Goal: Use online tool/utility: Utilize a website feature to perform a specific function

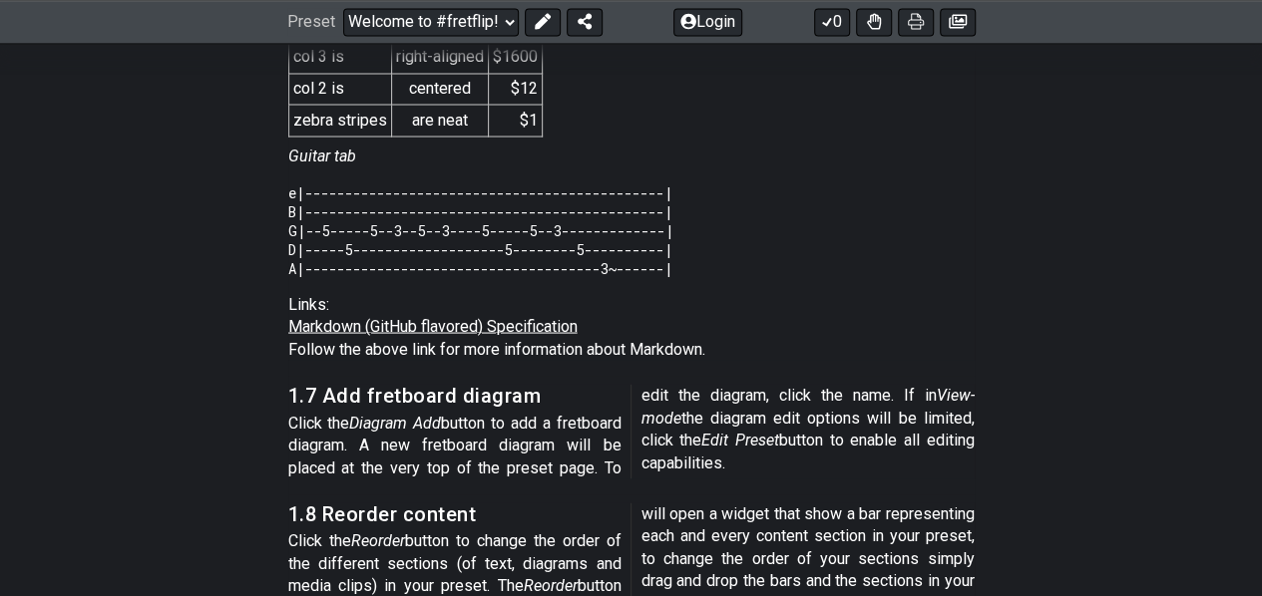
scroll to position [5518, 0]
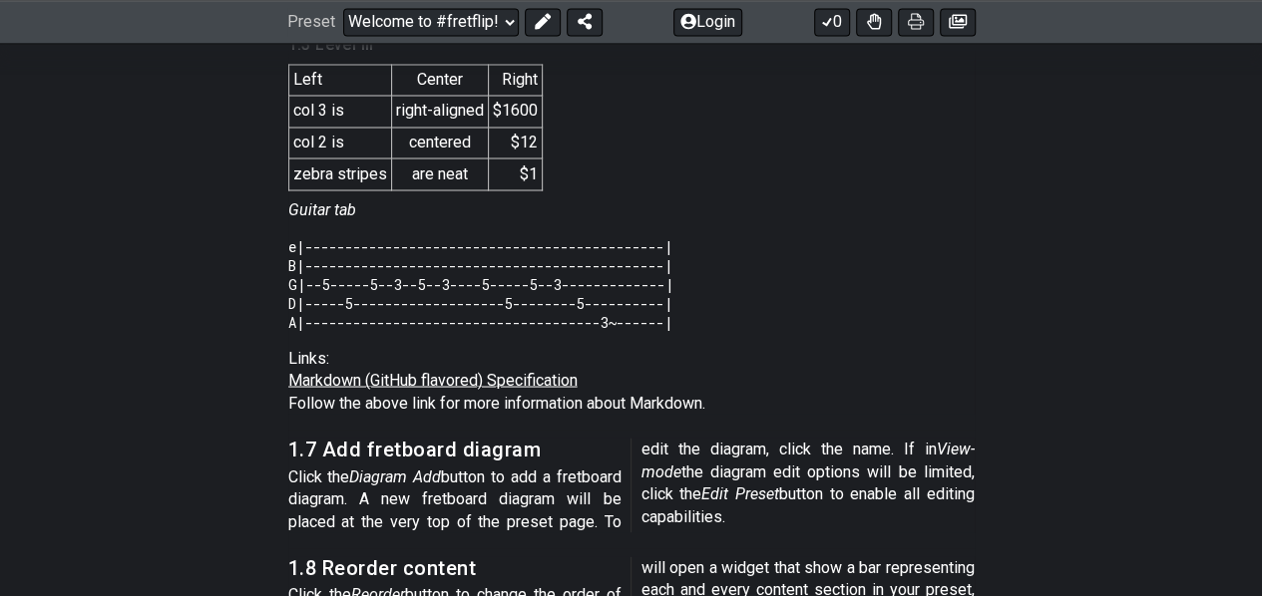
drag, startPoint x: 1111, startPoint y: 376, endPoint x: 728, endPoint y: 159, distance: 440.4
click at [728, 159] on span "1.6 Add text To add text click the Text Add button, or click the Edit button ne…" at bounding box center [631, 148] width 686 height 531
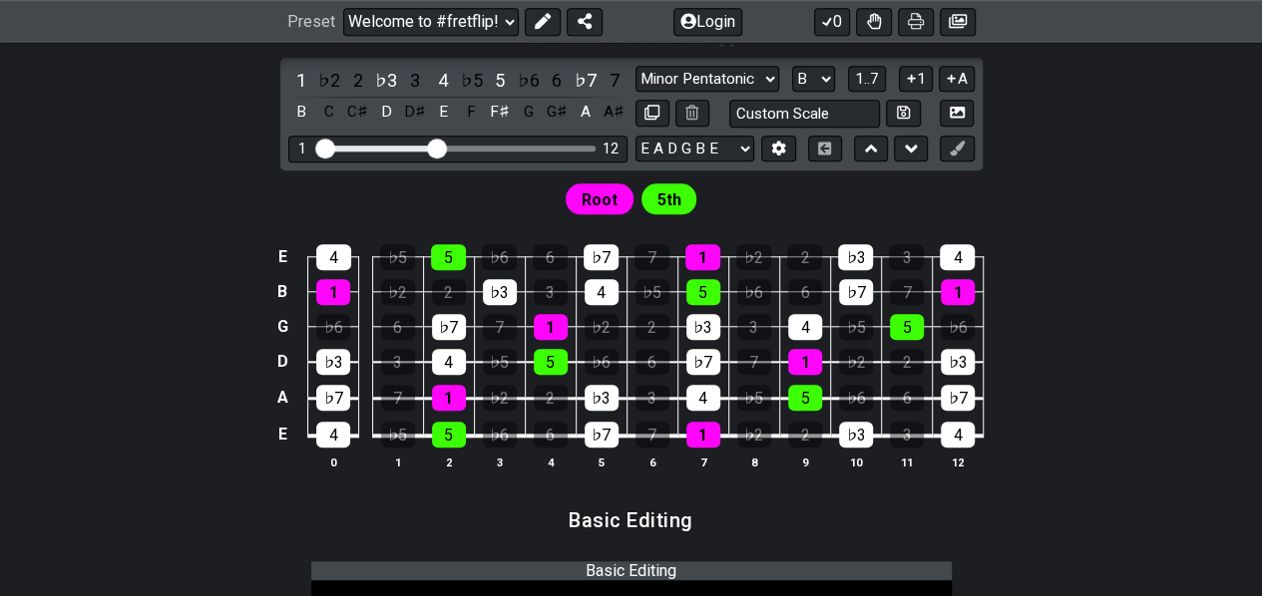
scroll to position [859, 0]
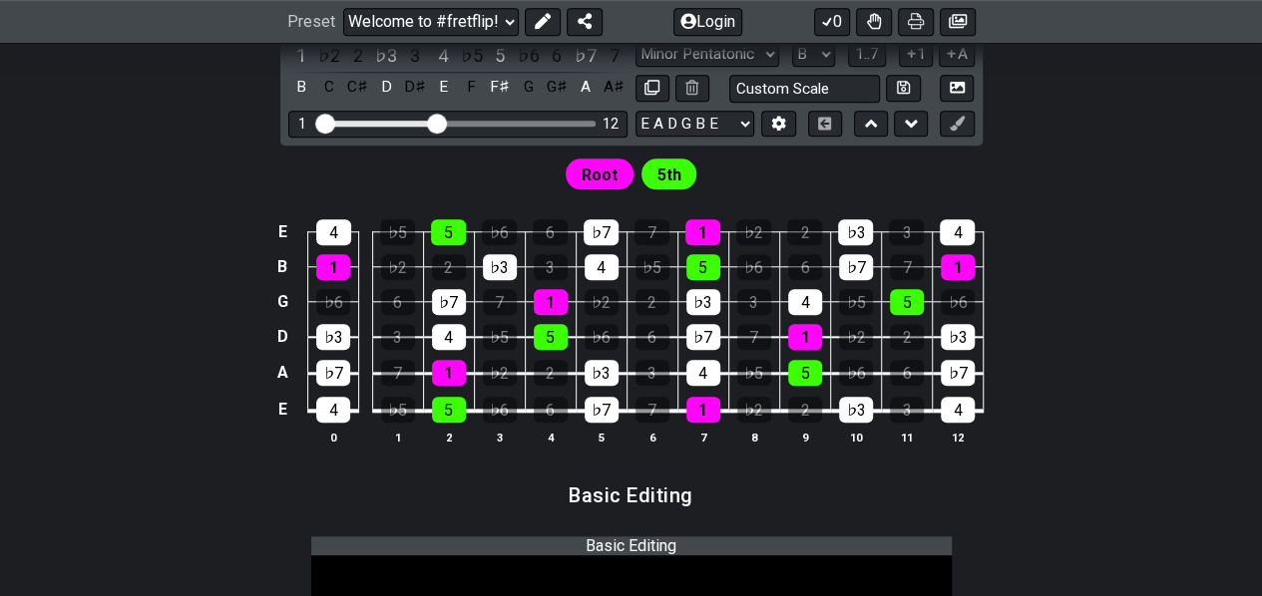
click at [662, 167] on span "5th" at bounding box center [668, 175] width 24 height 29
click at [600, 175] on span "Root" at bounding box center [599, 175] width 36 height 29
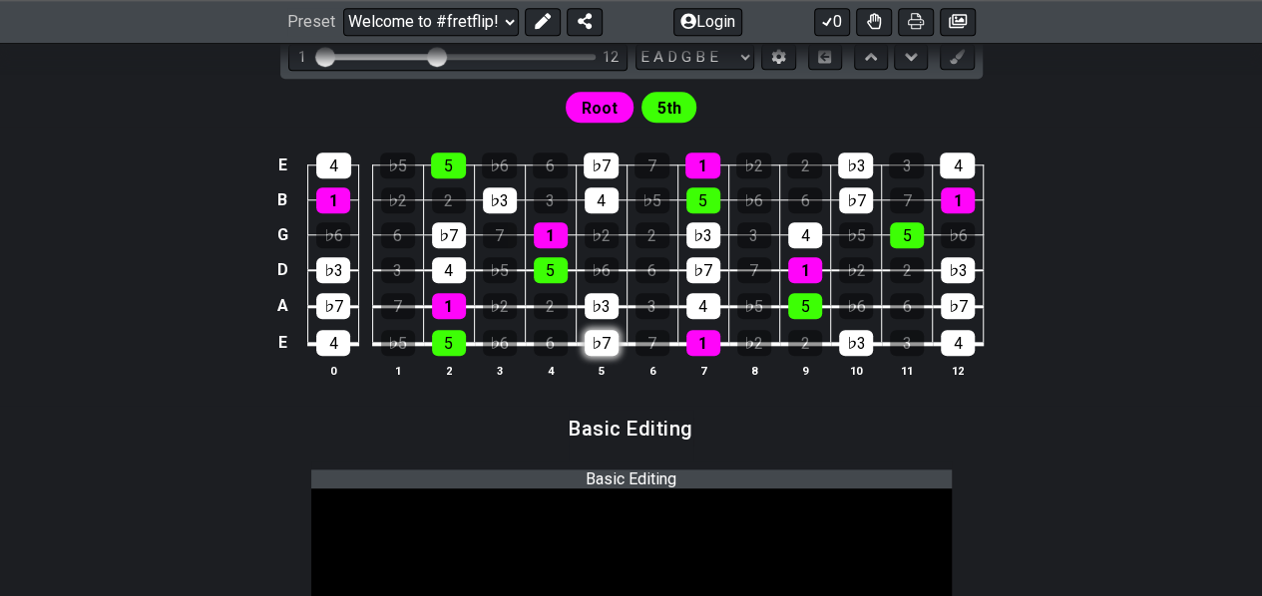
scroll to position [925, 0]
click at [600, 348] on div "♭7" at bounding box center [601, 343] width 34 height 26
click at [600, 347] on div "♭7" at bounding box center [601, 343] width 34 height 26
click at [607, 302] on div "♭3" at bounding box center [601, 306] width 34 height 26
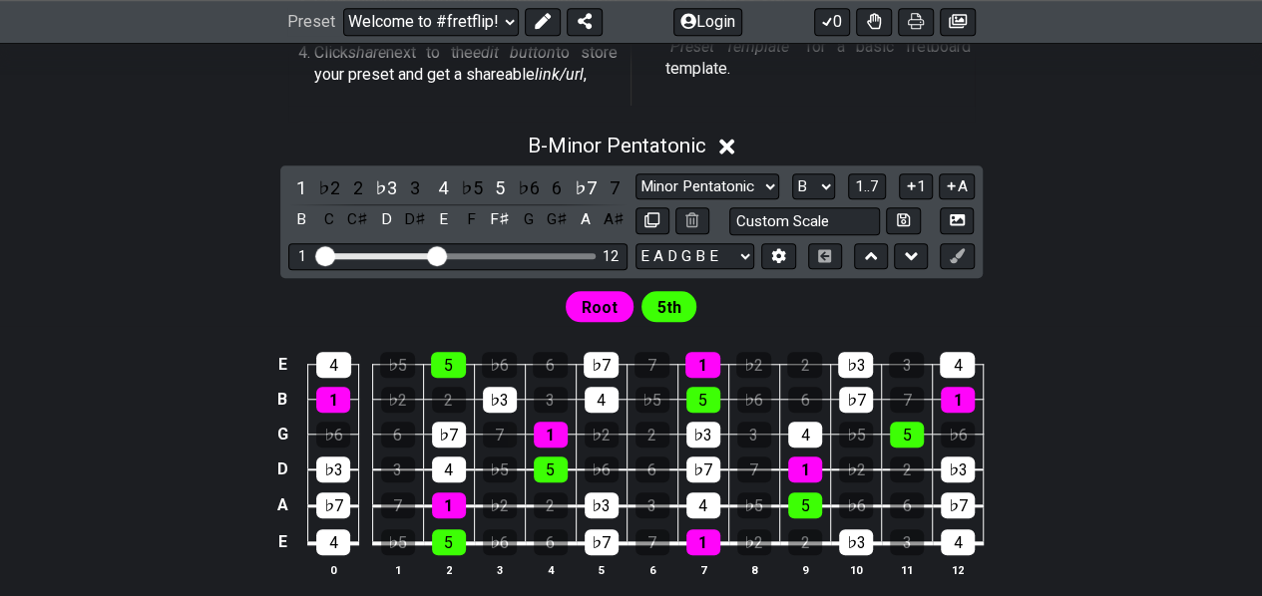
scroll to position [659, 0]
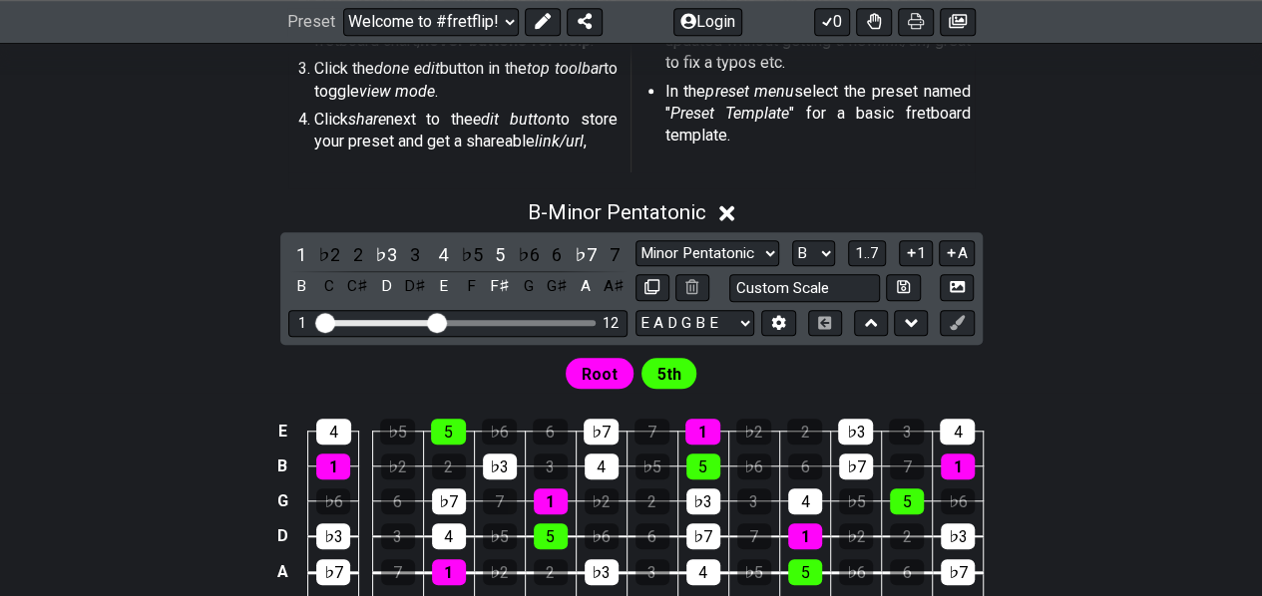
click at [729, 216] on icon at bounding box center [726, 213] width 15 height 15
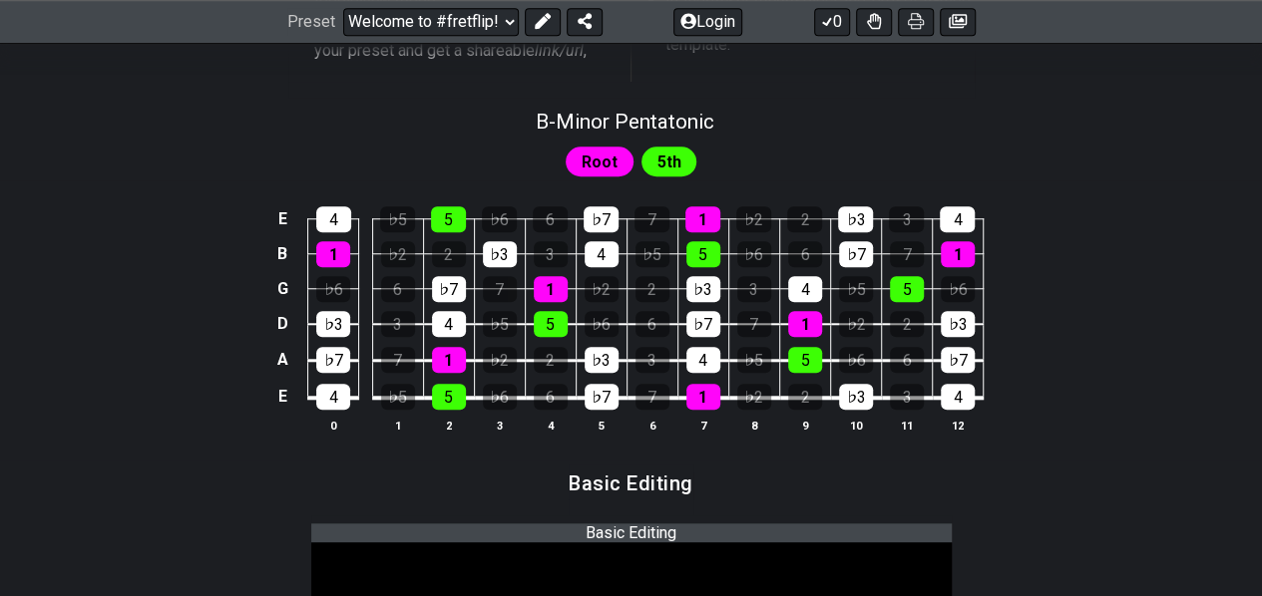
scroll to position [726, 0]
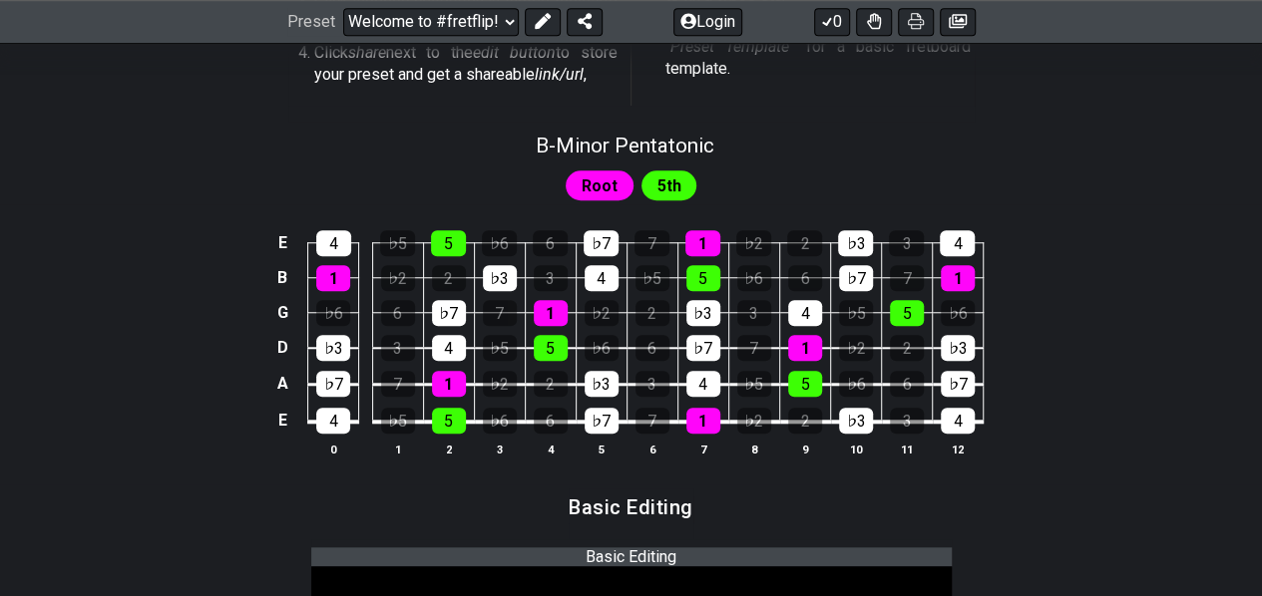
click at [600, 190] on span "Root" at bounding box center [599, 186] width 36 height 29
click at [592, 182] on span "Root" at bounding box center [599, 186] width 36 height 29
click at [678, 192] on div "5th" at bounding box center [669, 186] width 56 height 30
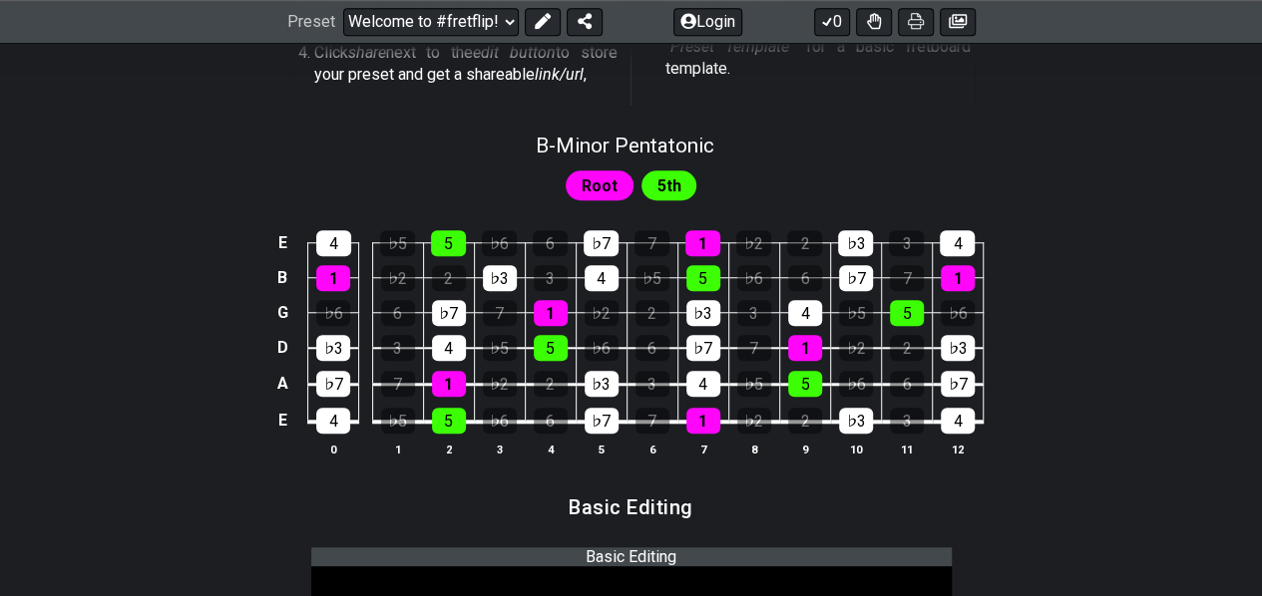
click at [678, 192] on div "5th" at bounding box center [669, 186] width 56 height 30
click at [453, 424] on div "5" at bounding box center [449, 421] width 34 height 26
click at [440, 379] on div "1" at bounding box center [449, 384] width 34 height 26
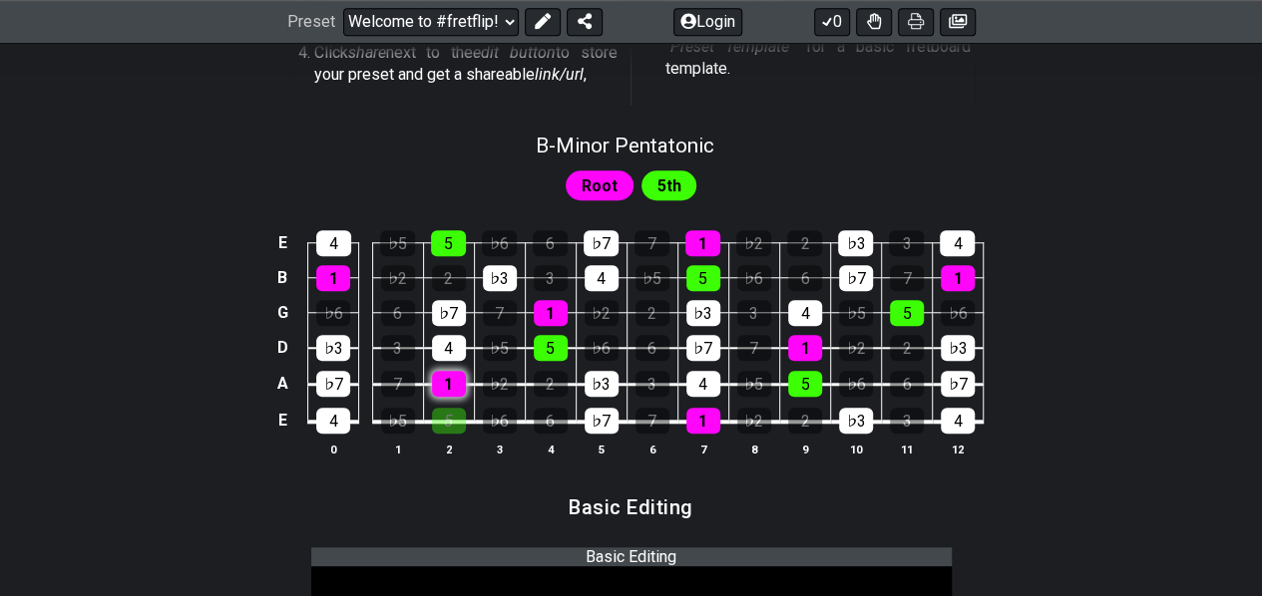
click at [440, 379] on div "1" at bounding box center [449, 384] width 34 height 26
click at [444, 378] on div "1" at bounding box center [449, 384] width 34 height 26
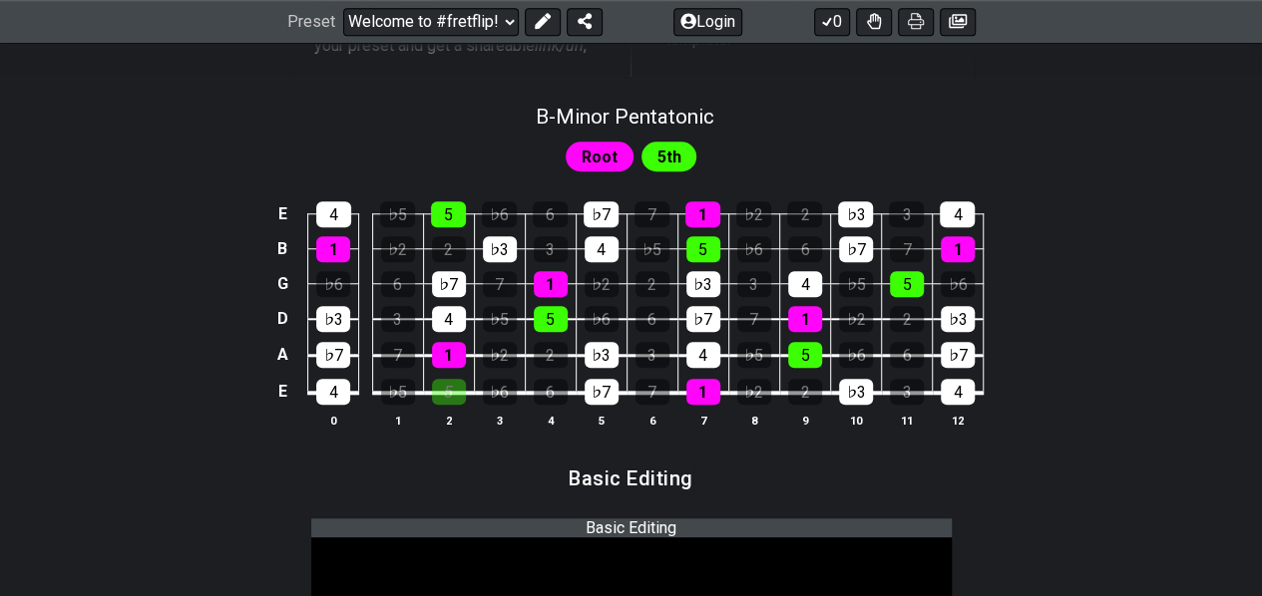
scroll to position [731, 0]
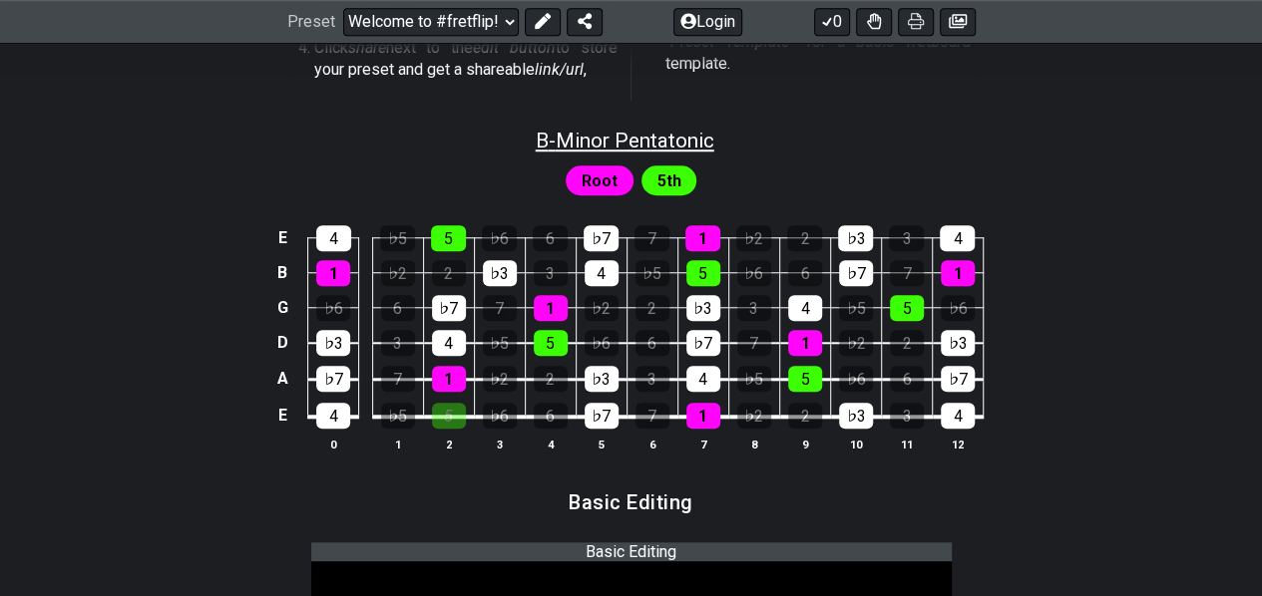
click at [639, 133] on span "B - Minor Pentatonic" at bounding box center [625, 141] width 179 height 24
select select "B"
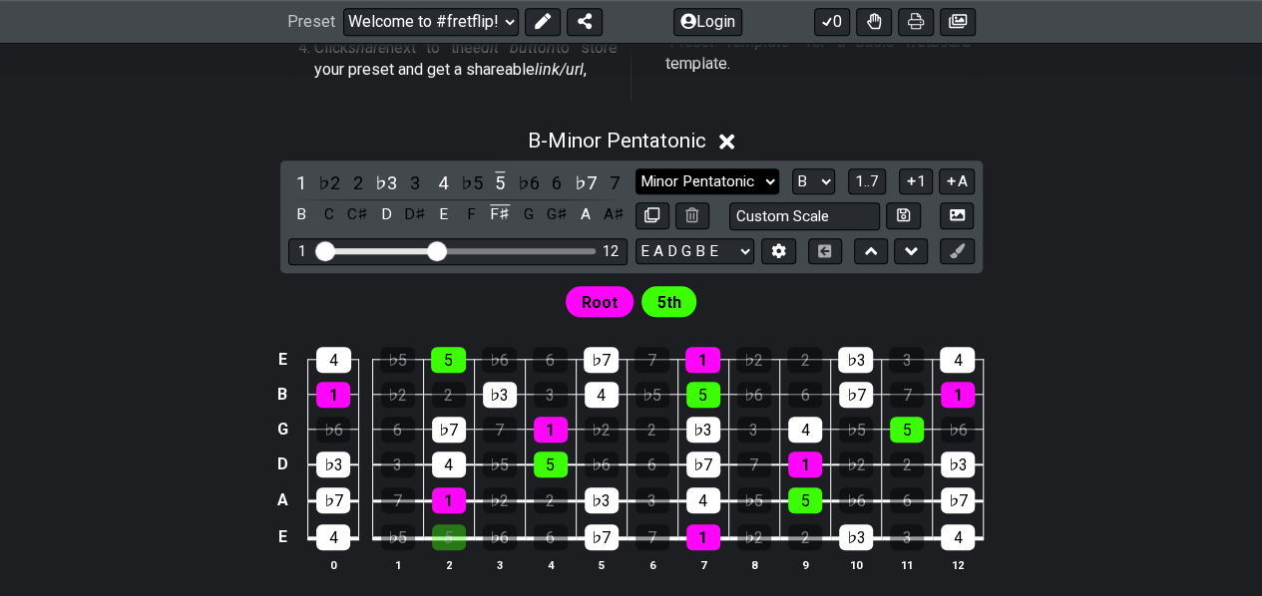
click at [768, 179] on select "Minor Pentatonic Root Minor Pentatonic Major Pentatonic Minor Blues Major Blues…" at bounding box center [707, 182] width 144 height 27
select select "Minor Pentatonic"
click at [635, 169] on select "Minor Pentatonic Root Minor Pentatonic Major Pentatonic Minor Blues Major Blues…" at bounding box center [707, 182] width 144 height 27
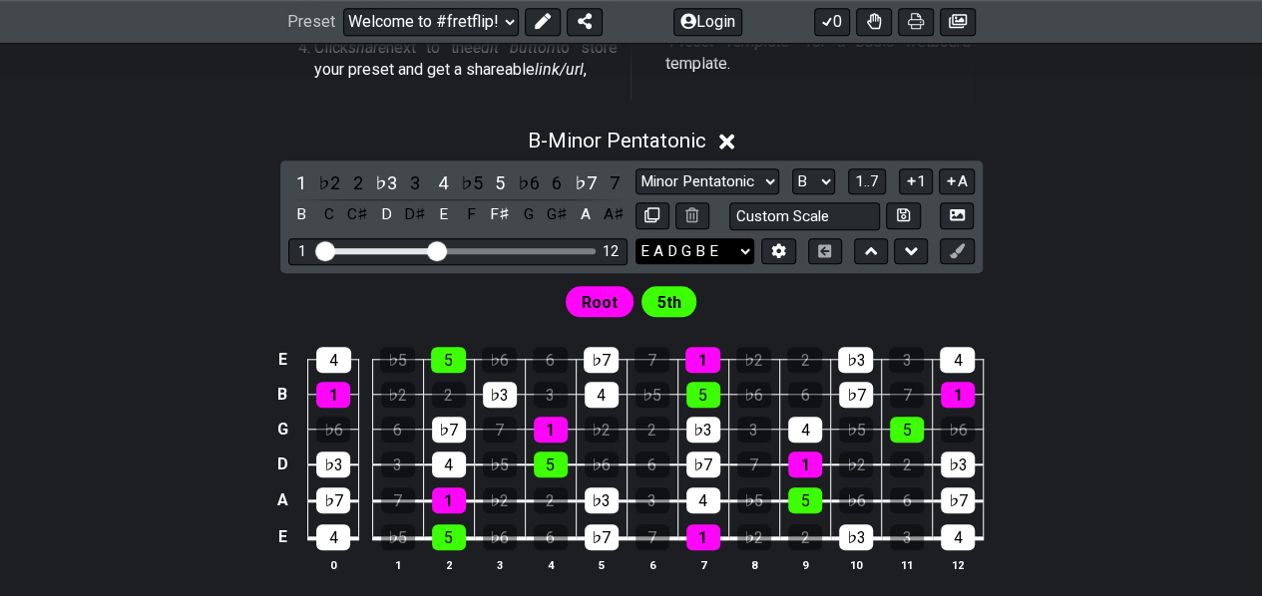
click at [746, 250] on select "E A D G B E F♯ B E A D G B E E A D G B E B E A D F♯ B A D G C E A D A D G B E E…" at bounding box center [694, 251] width 119 height 27
click at [743, 255] on select "E A D G B E F♯ B E A D G B E E A D G B E B E A D F♯ B A D G C E A D A D G B E E…" at bounding box center [694, 251] width 119 height 27
click at [635, 238] on select "E A D G B E F♯ B E A D G B E E A D G B E B E A D F♯ B A D G C E A D A D G B E E…" at bounding box center [694, 251] width 119 height 27
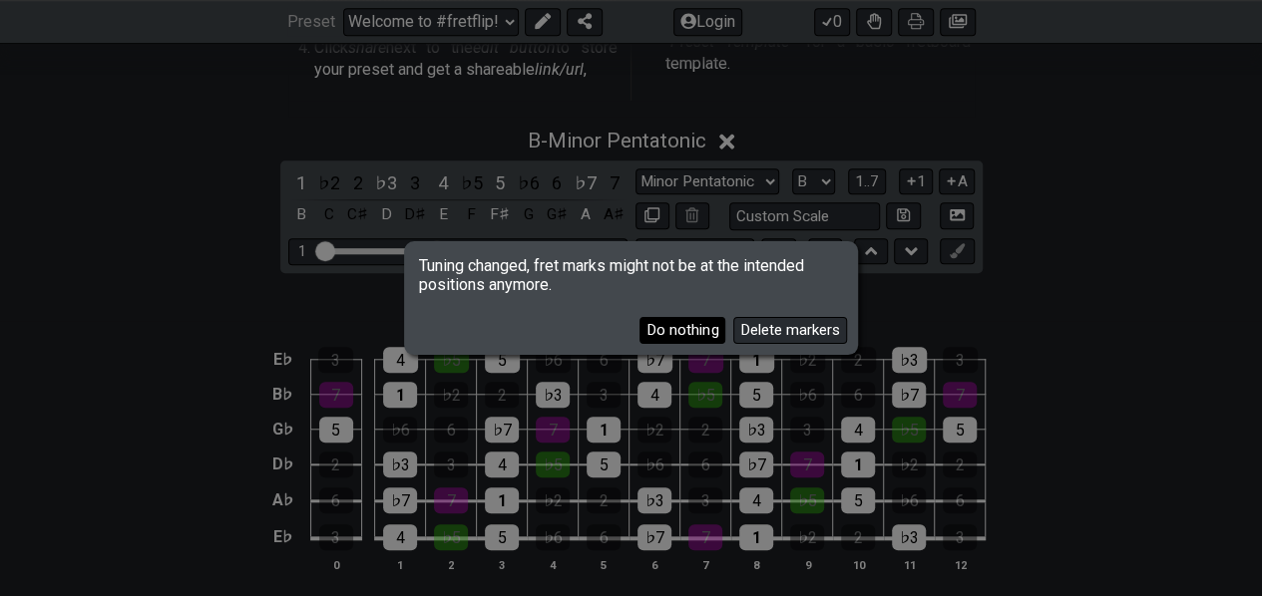
click at [704, 328] on button "Do nothing" at bounding box center [682, 330] width 86 height 27
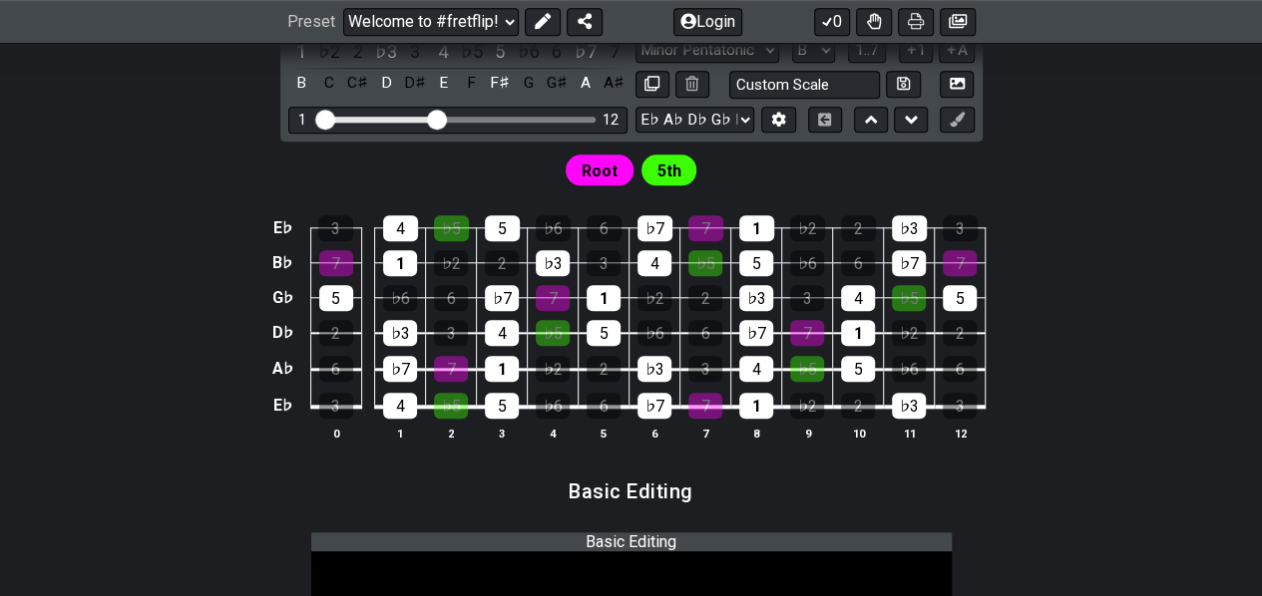
scroll to position [864, 0]
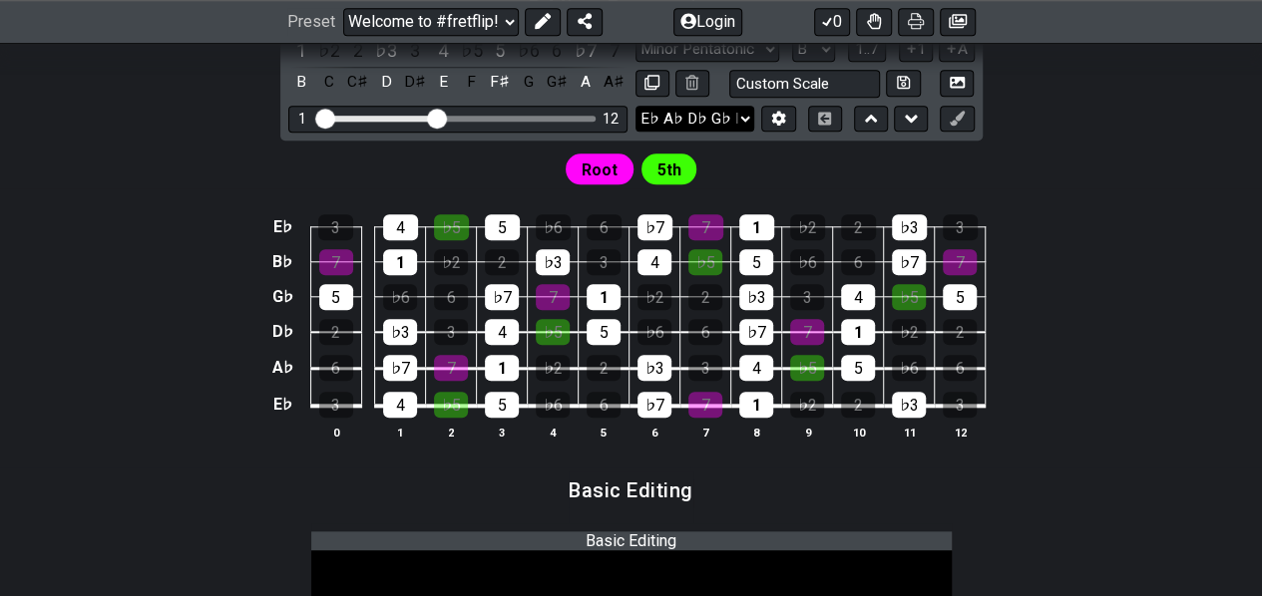
click at [743, 119] on select "E A D G B E F♯ B E A D G B E E A D G B E B E A D F♯ B A D G C E A D A D G B E E…" at bounding box center [694, 119] width 119 height 27
select select "E A D G B E"
click at [635, 106] on select "E A D G B E F♯ B E A D G B E E A D G B E B E A D F♯ B A D G C E A D A D G B E E…" at bounding box center [694, 119] width 119 height 27
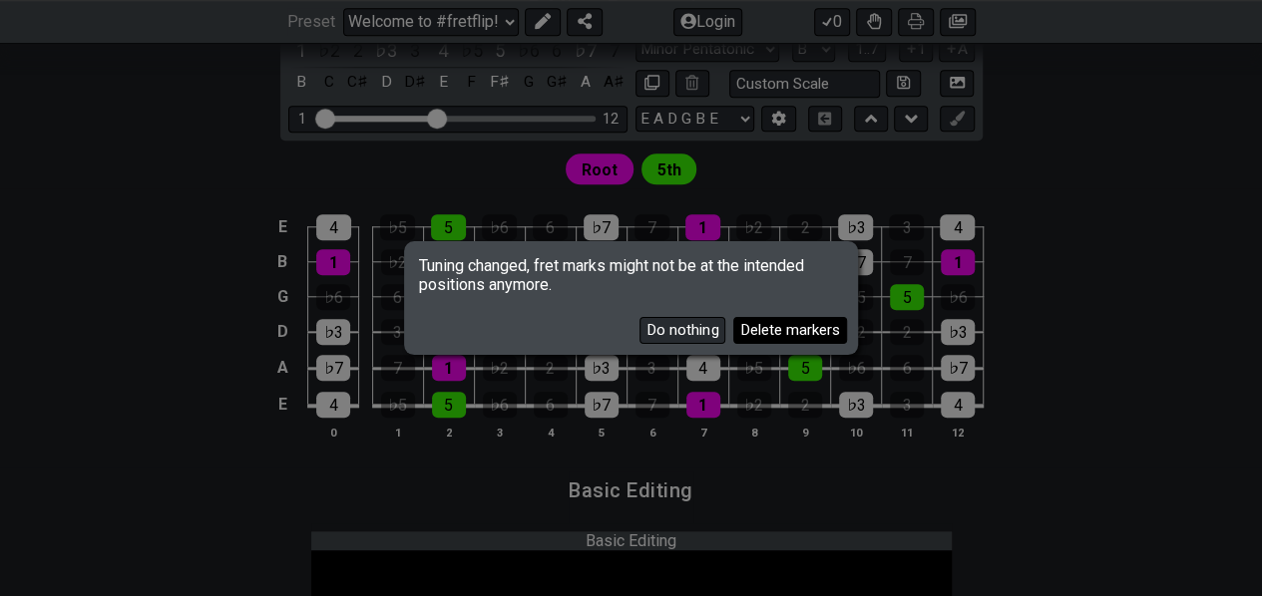
click at [798, 330] on button "Delete markers" at bounding box center [790, 330] width 114 height 27
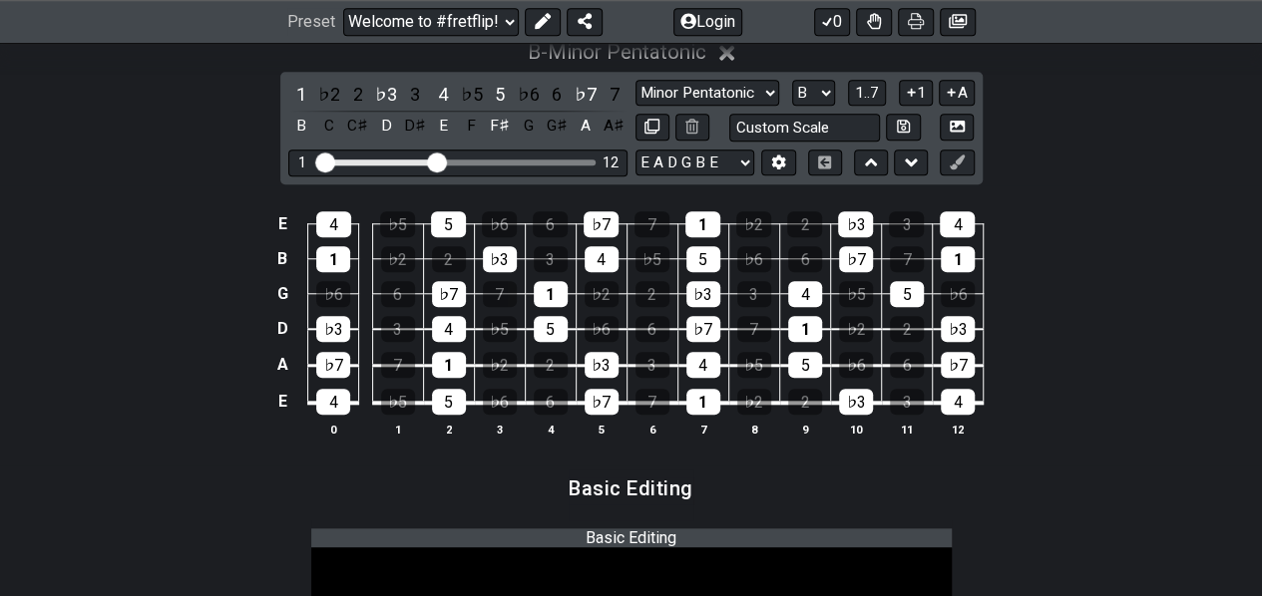
scroll to position [731, 0]
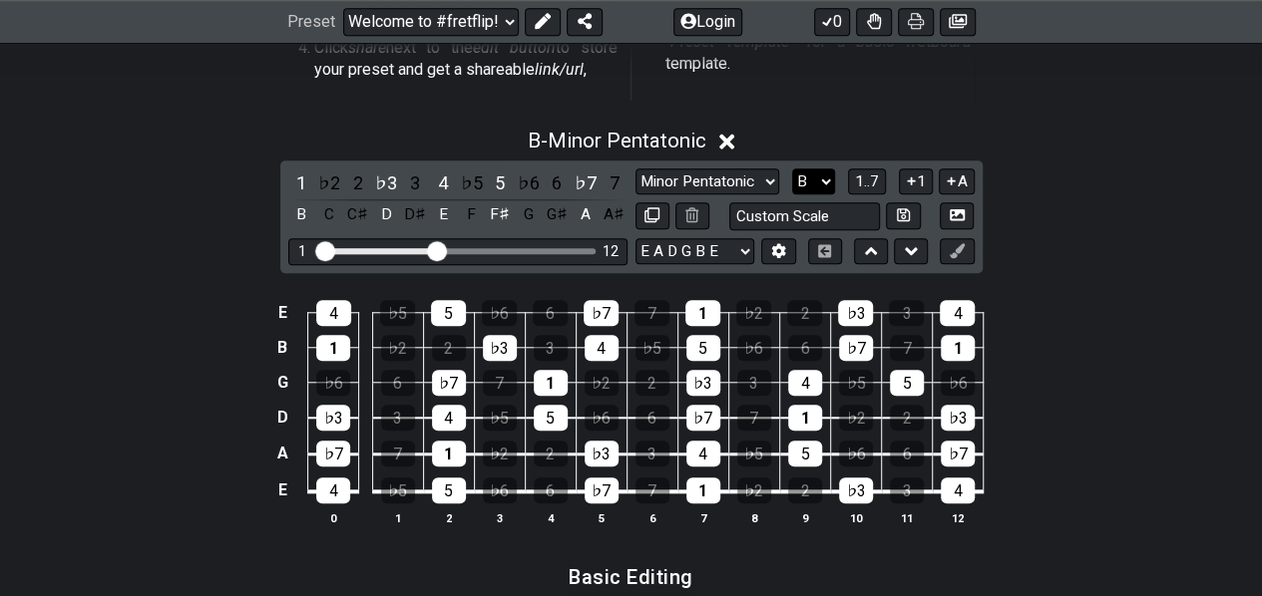
click at [826, 184] on select "A♭ A A♯ B♭ B C C♯ D♭ D D♯ E♭ E F F♯ G♭ G G♯" at bounding box center [813, 182] width 43 height 27
select select "C"
click at [793, 169] on select "A♭ A A♯ B♭ B C C♯ D♭ D D♯ E♭ E F F♯ G♭ G G♯" at bounding box center [813, 182] width 43 height 27
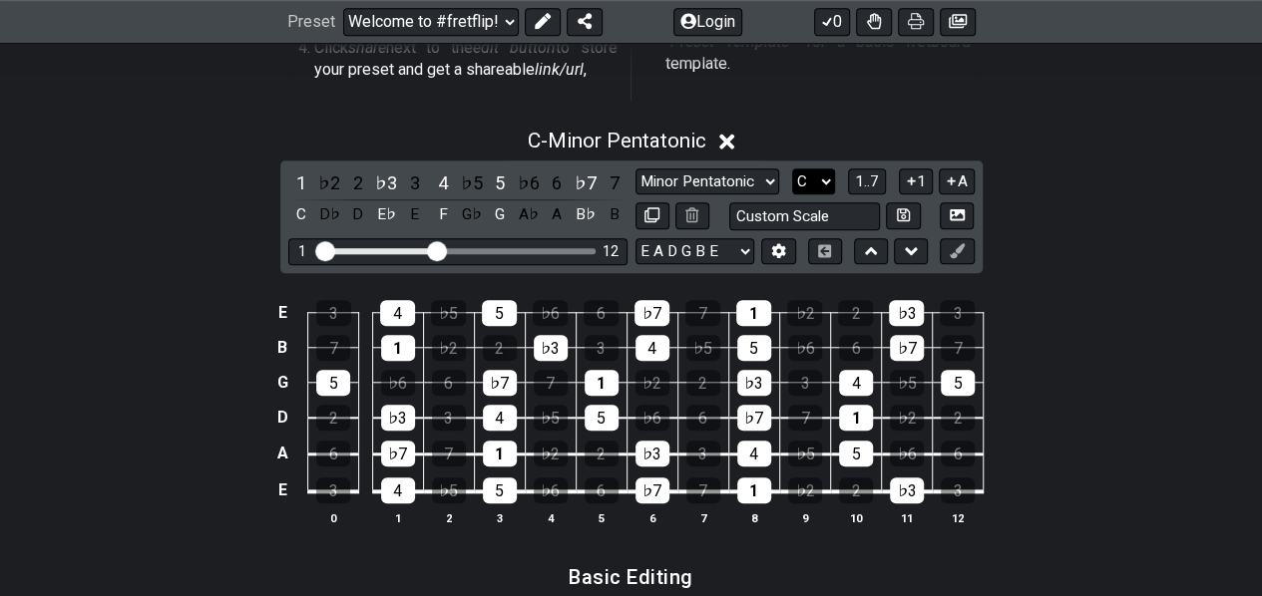
click at [822, 179] on select "A♭ A A♯ B♭ B C C♯ D♭ D D♯ E♭ E F F♯ G♭ G G♯" at bounding box center [813, 182] width 43 height 27
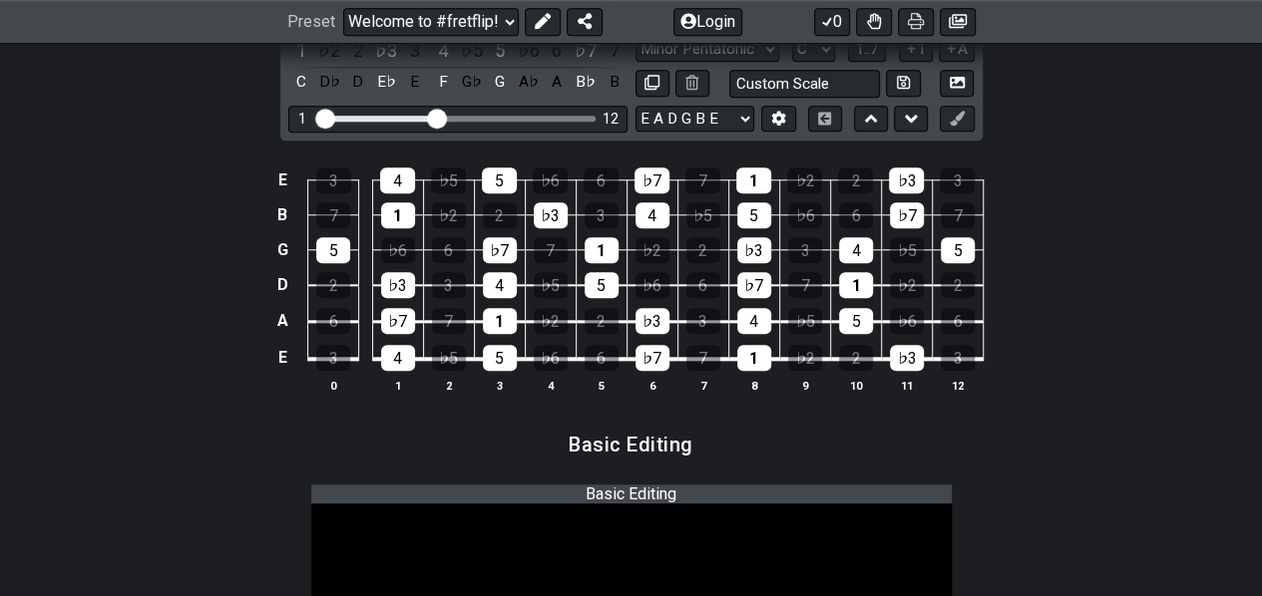
scroll to position [864, 0]
click at [403, 360] on div "4" at bounding box center [398, 358] width 34 height 26
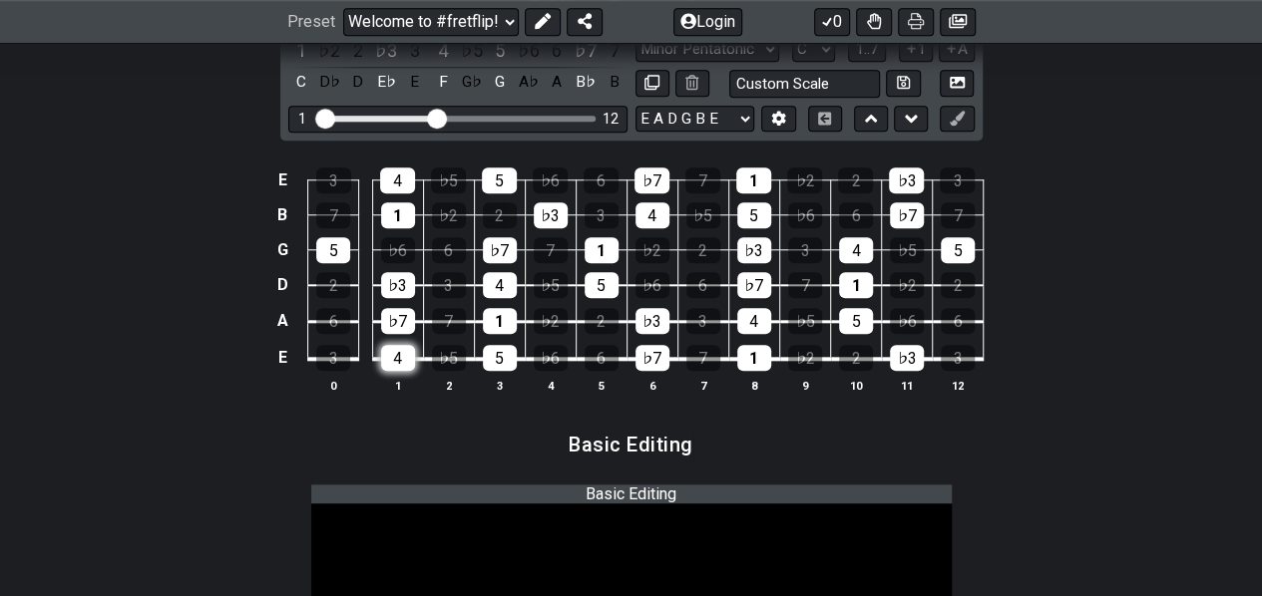
click at [403, 360] on div "4" at bounding box center [398, 358] width 34 height 26
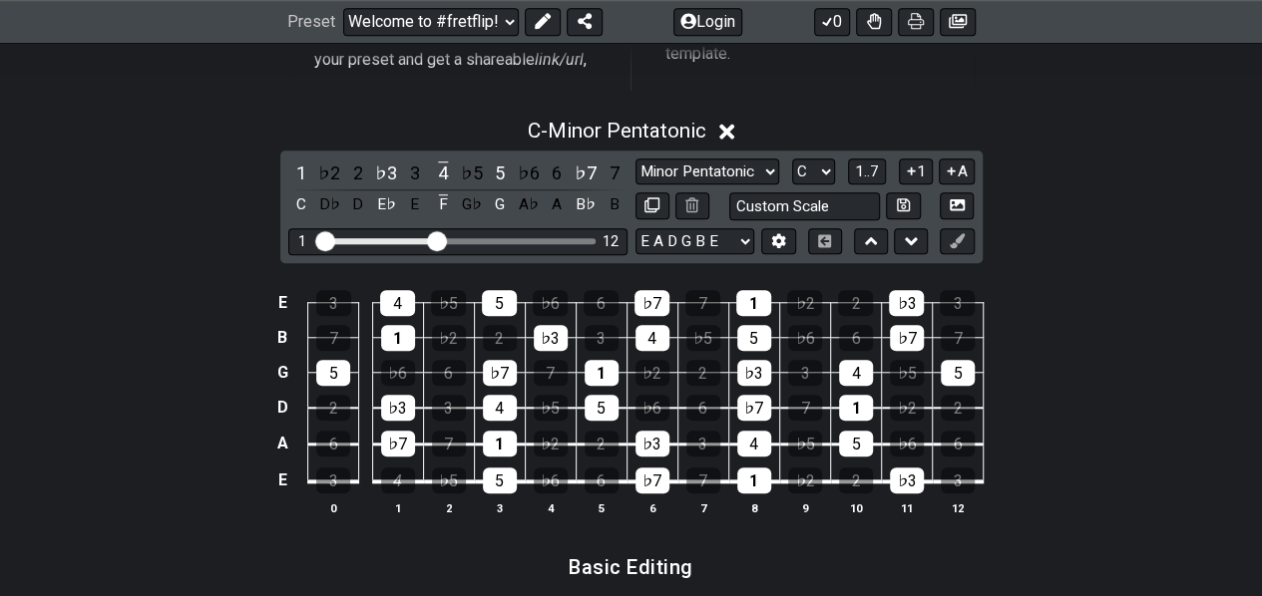
scroll to position [731, 0]
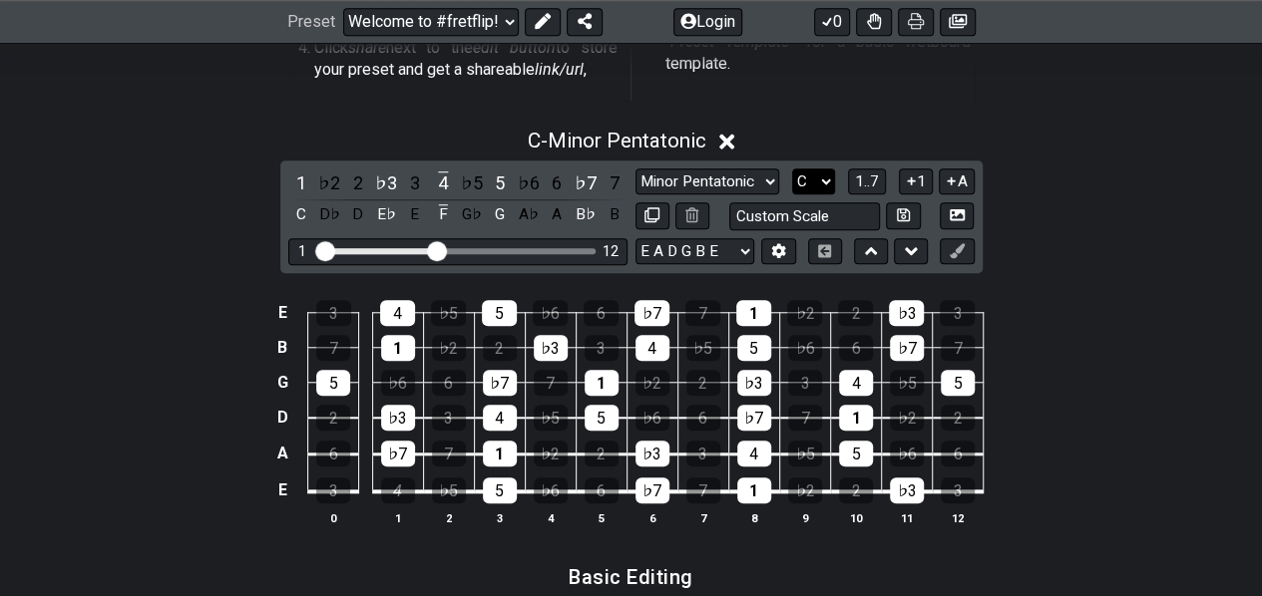
click at [826, 171] on select "A♭ A A♯ B♭ B C C♯ D♭ D D♯ E♭ E F F♯ G♭ G G♯" at bounding box center [813, 182] width 43 height 27
click at [953, 214] on icon at bounding box center [956, 214] width 15 height 11
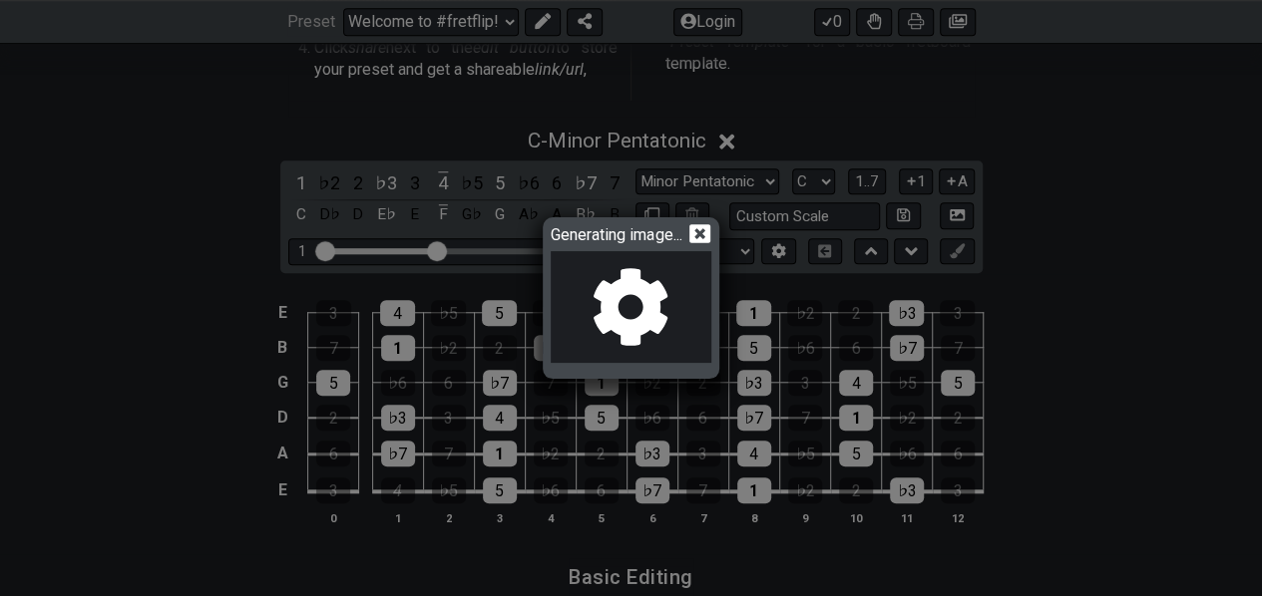
click at [703, 234] on icon at bounding box center [699, 233] width 21 height 21
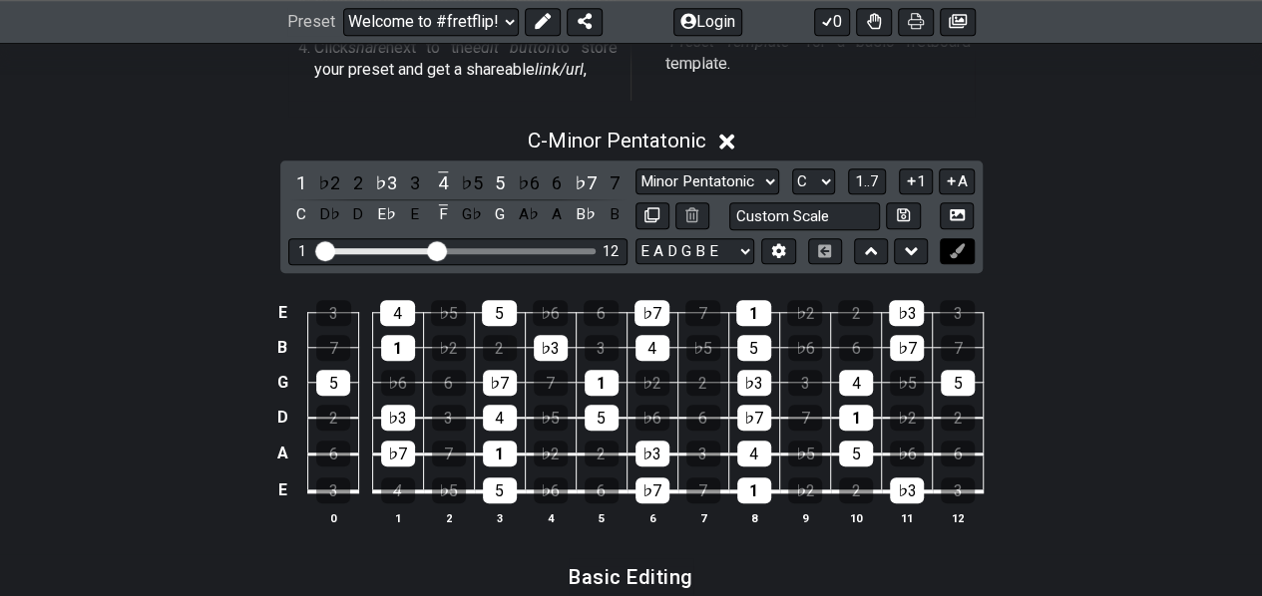
click at [961, 252] on icon at bounding box center [956, 250] width 15 height 15
click at [764, 336] on div "5" at bounding box center [754, 348] width 34 height 26
click at [824, 250] on icon at bounding box center [824, 250] width 13 height 13
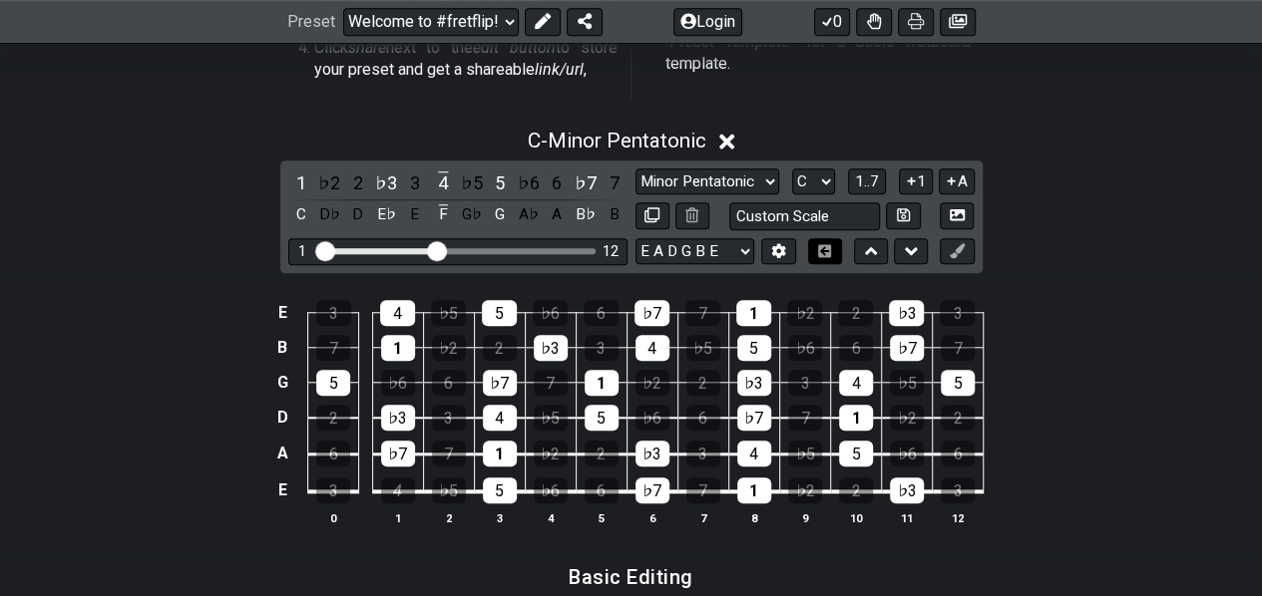
click at [824, 250] on icon at bounding box center [824, 250] width 13 height 13
click at [822, 246] on icon at bounding box center [824, 250] width 15 height 13
click at [820, 256] on button at bounding box center [825, 251] width 34 height 27
drag, startPoint x: 437, startPoint y: 252, endPoint x: 389, endPoint y: 252, distance: 47.9
click at [389, 249] on input "Visible fret range" at bounding box center [457, 249] width 283 height 0
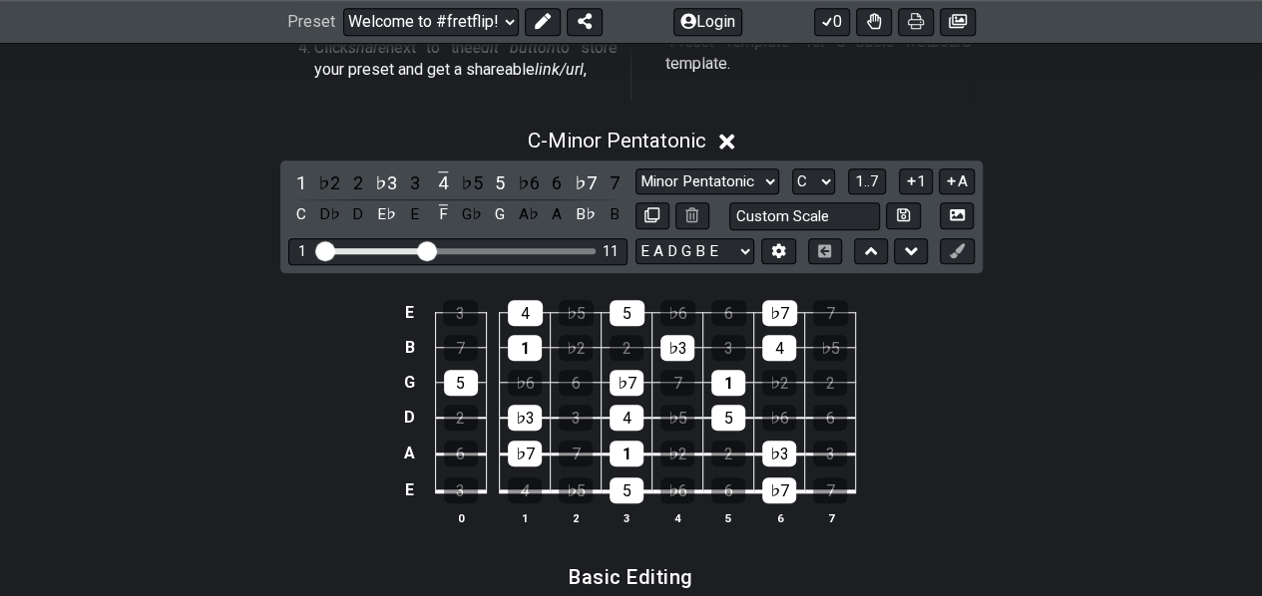
drag, startPoint x: 389, startPoint y: 252, endPoint x: 423, endPoint y: 259, distance: 34.6
click at [423, 249] on input "Visible fret range" at bounding box center [457, 249] width 283 height 0
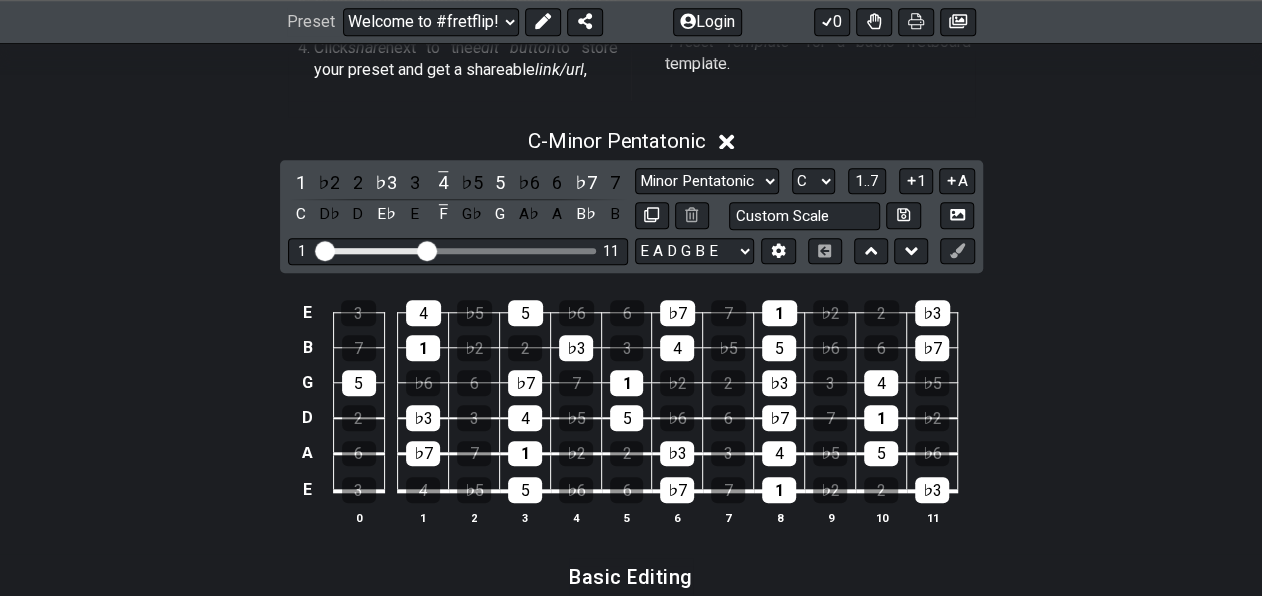
drag, startPoint x: 423, startPoint y: 259, endPoint x: 416, endPoint y: 247, distance: 13.9
click at [407, 254] on div "1 11" at bounding box center [457, 251] width 339 height 27
drag, startPoint x: 430, startPoint y: 248, endPoint x: 349, endPoint y: 244, distance: 80.9
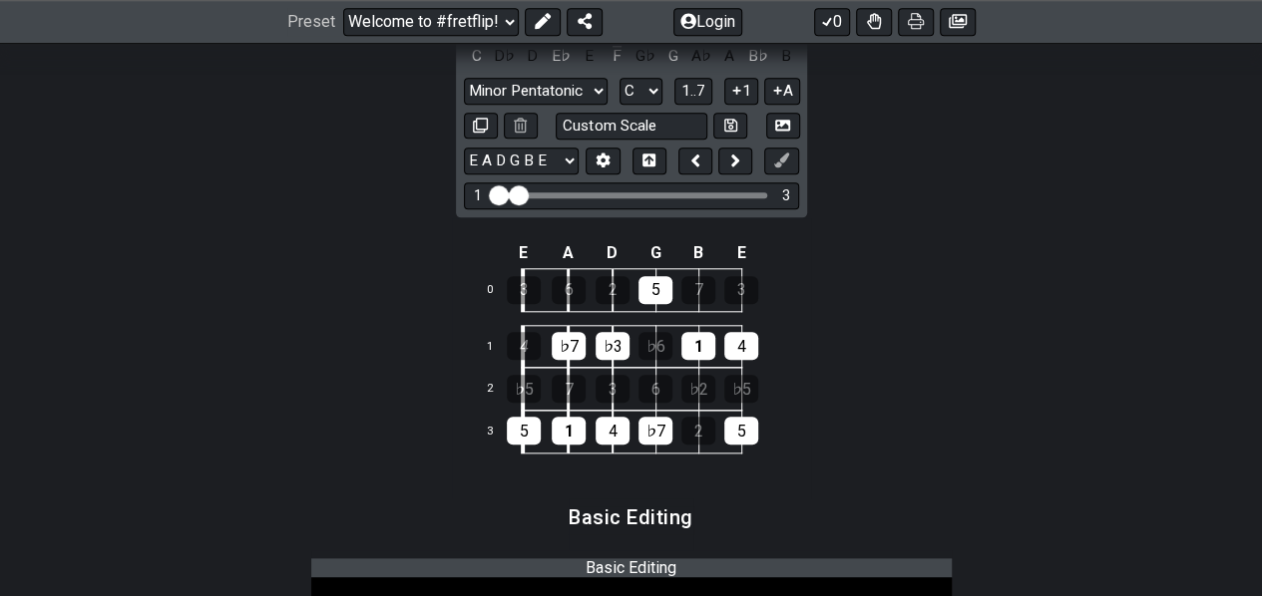
scroll to position [864, 0]
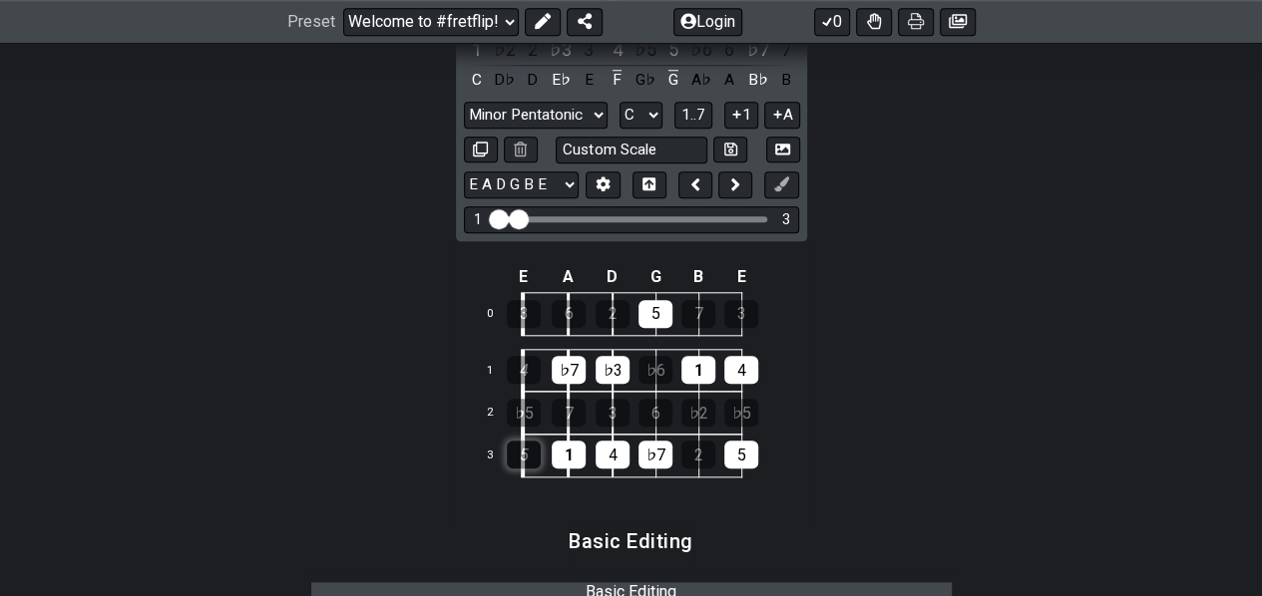
click at [525, 456] on div "5" at bounding box center [524, 455] width 34 height 28
click at [525, 457] on div "5" at bounding box center [524, 455] width 34 height 28
click at [525, 217] on input "Visible fret range" at bounding box center [631, 217] width 283 height 0
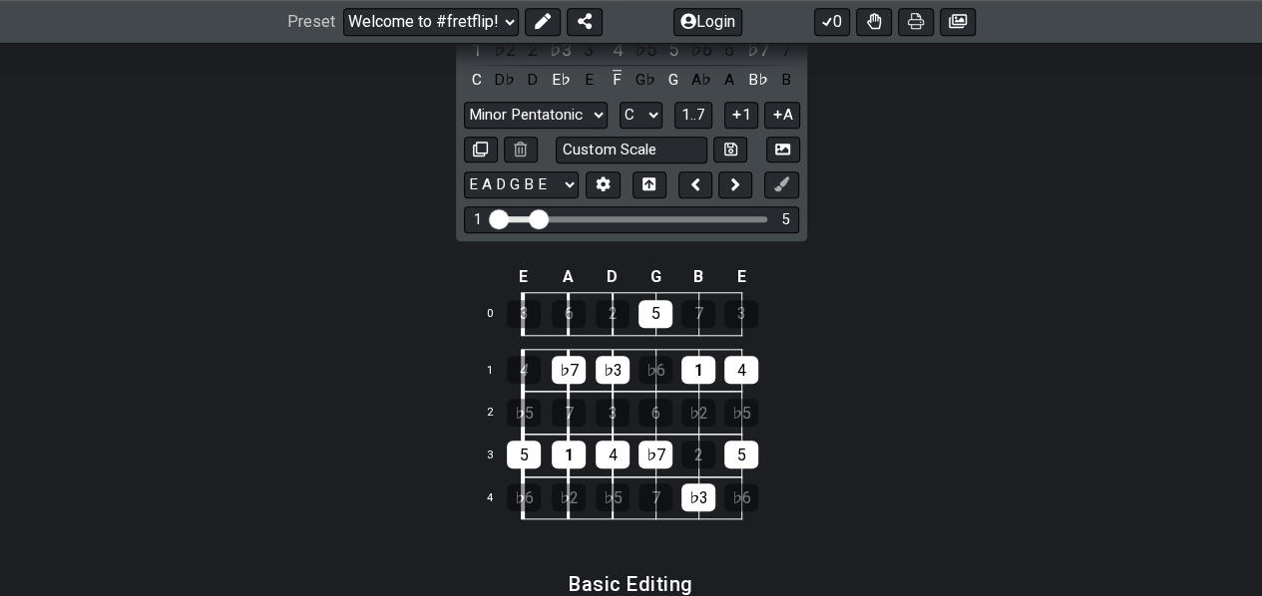
drag, startPoint x: 525, startPoint y: 217, endPoint x: 537, endPoint y: 220, distance: 12.3
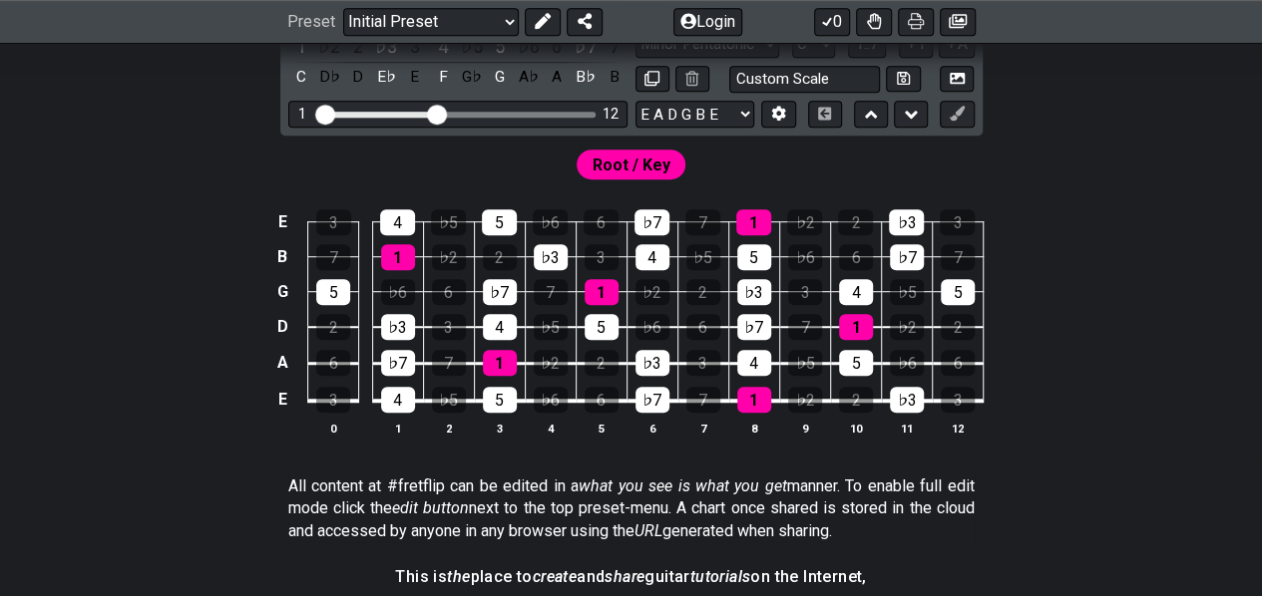
scroll to position [465, 0]
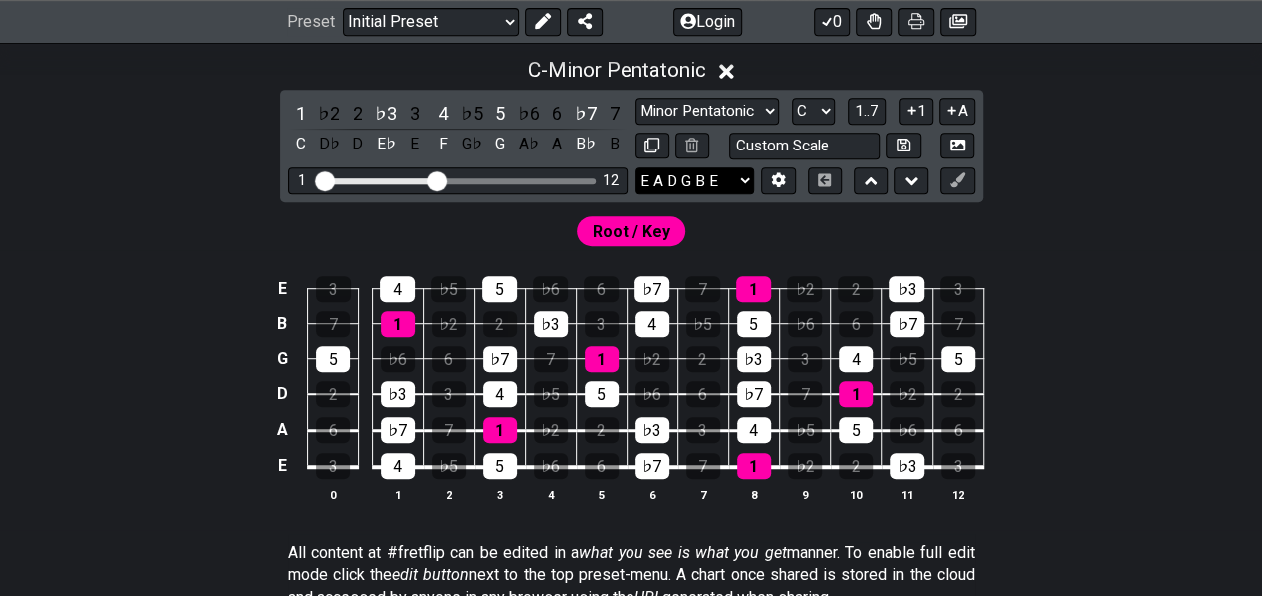
click at [750, 172] on select "E A D G B E E A D G B E E A D G B E B E A D F♯ B A D G C E A D A D G B E E♭ A♭ …" at bounding box center [694, 181] width 119 height 27
select select "E A D G B E"
click at [635, 168] on select "E A D G B E E A D G B E E A D G B E B E A D F♯ B A D G C E A D A D G B E E♭ A♭ …" at bounding box center [694, 181] width 119 height 27
click at [771, 103] on select "Minor Pentatonic Click to edit Minor Pentatonic Major Pentatonic Minor Blues Ma…" at bounding box center [707, 111] width 144 height 27
click at [635, 98] on select "Minor Pentatonic Click to edit Minor Pentatonic Major Pentatonic Minor Blues Ma…" at bounding box center [707, 111] width 144 height 27
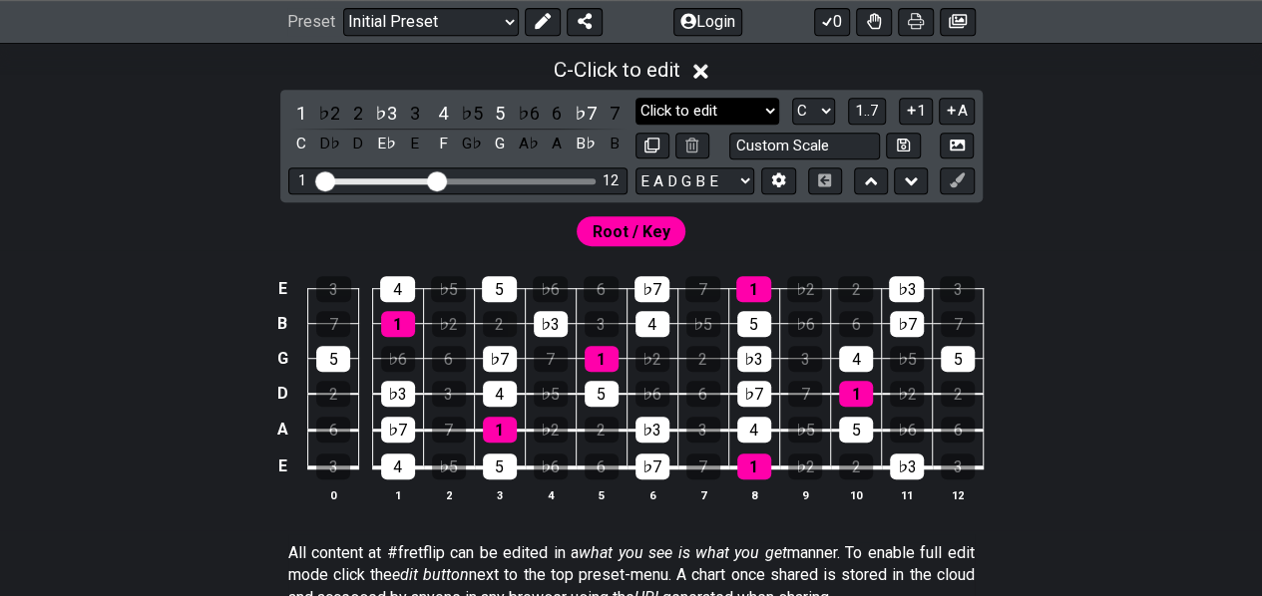
click at [770, 105] on select "Minor Pentatonic Click to edit Minor Pentatonic Major Pentatonic Minor Blues Ma…" at bounding box center [707, 111] width 144 height 27
select select "Major Pentatonic"
click at [635, 98] on select "Minor Pentatonic Click to edit Minor Pentatonic Major Pentatonic Minor Blues Ma…" at bounding box center [707, 111] width 144 height 27
